Goal: Information Seeking & Learning: Learn about a topic

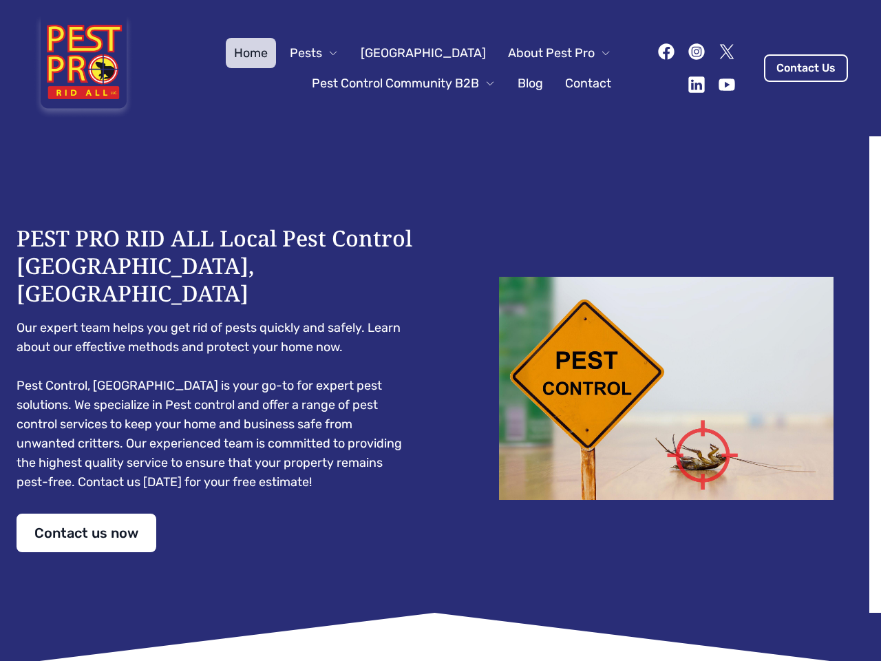
click at [440, 330] on div "PEST PRO RID ALL Local Pest Control [GEOGRAPHIC_DATA], [GEOGRAPHIC_DATA] Our ex…" at bounding box center [441, 388] width 848 height 328
click at [322, 53] on span "Pests" at bounding box center [306, 52] width 32 height 19
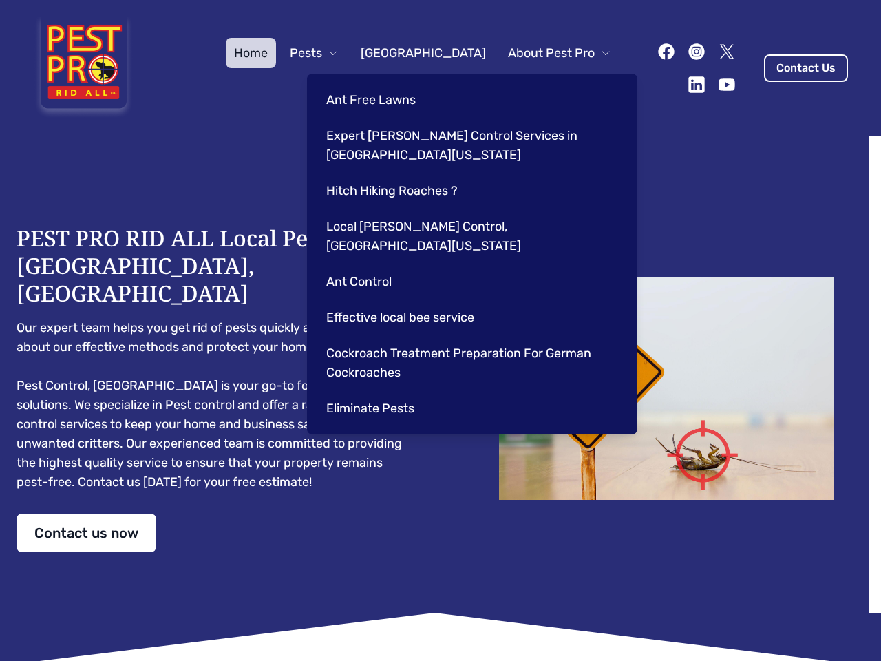
click at [545, 53] on span "About Pest Pro" at bounding box center [551, 52] width 87 height 19
click at [390, 83] on div "Ant Free Lawns Expert [PERSON_NAME] Control Services in [GEOGRAPHIC_DATA] [US_S…" at bounding box center [472, 254] width 330 height 361
